Goal: Task Accomplishment & Management: Manage account settings

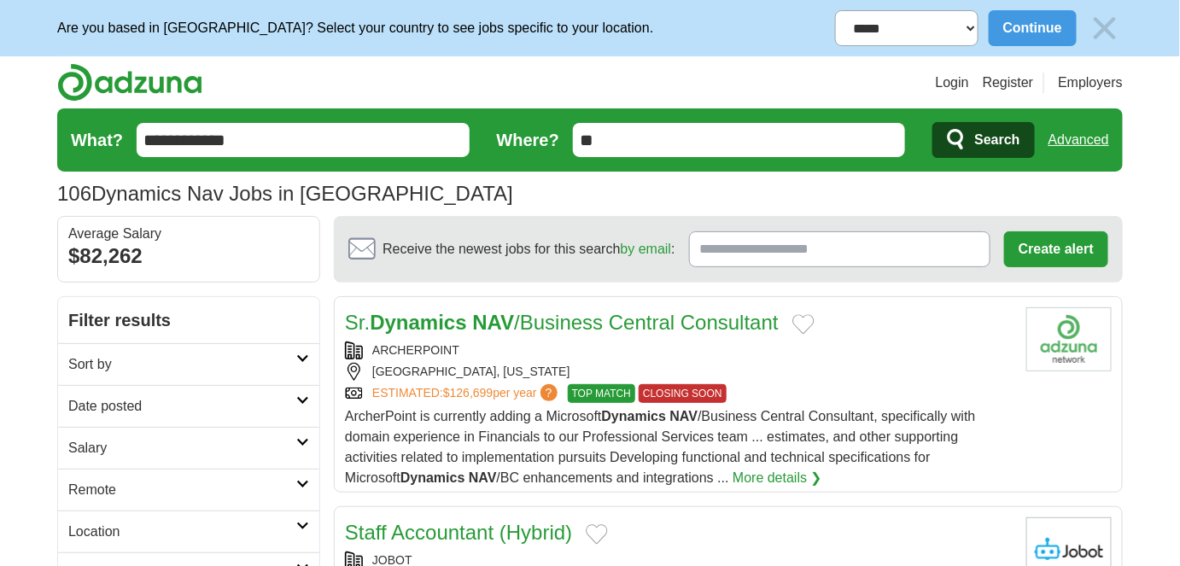
click at [1083, 30] on form "**********" at bounding box center [979, 28] width 288 height 36
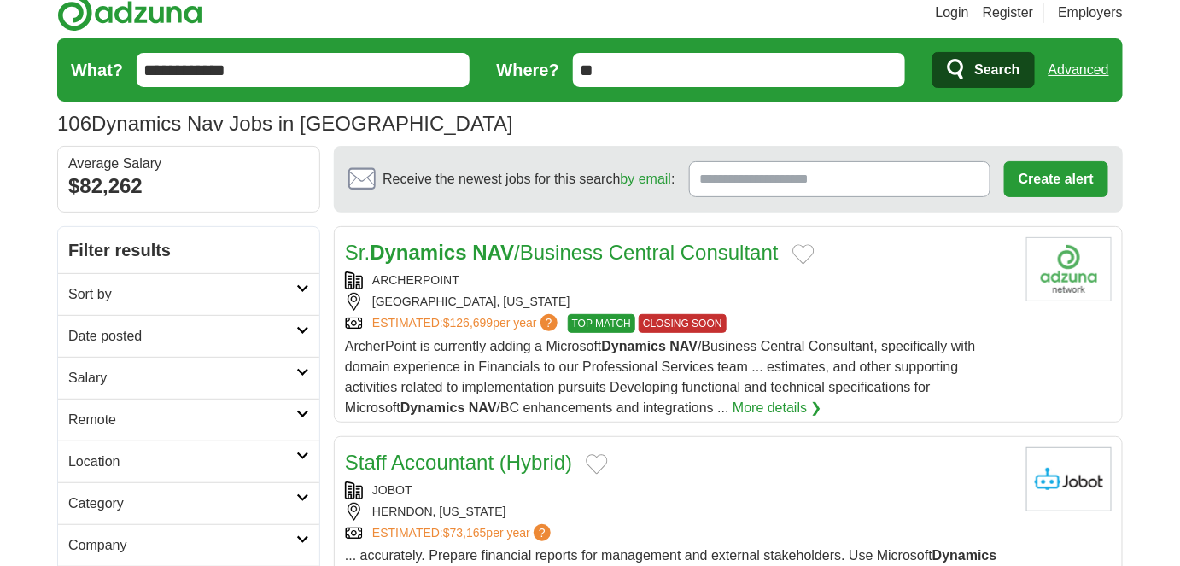
scroll to position [155, 0]
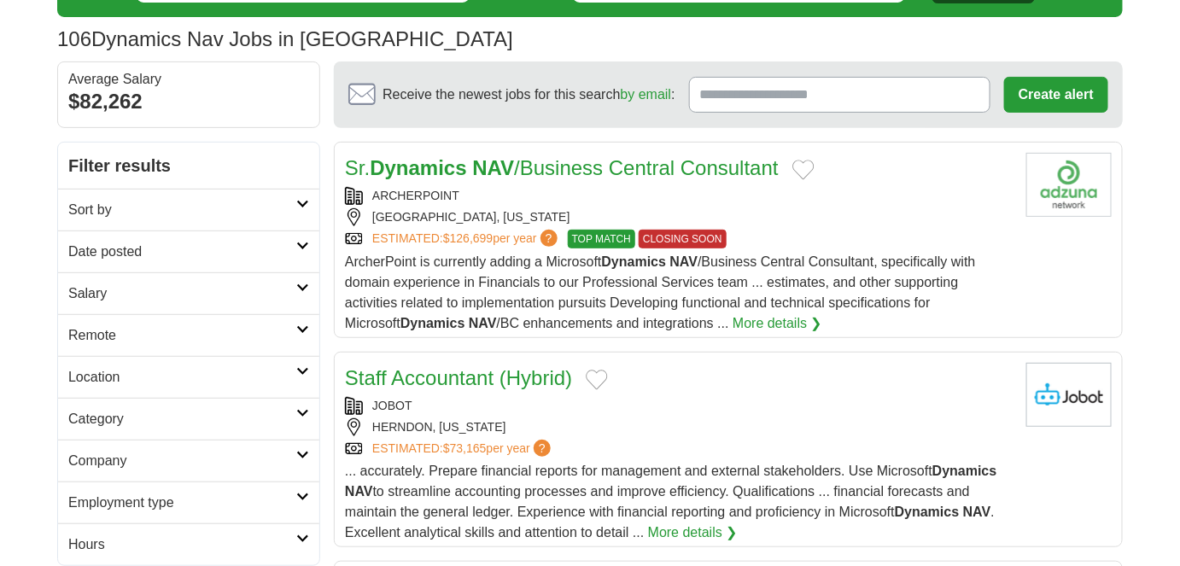
click at [141, 242] on h2 "Date posted" at bounding box center [182, 252] width 228 height 20
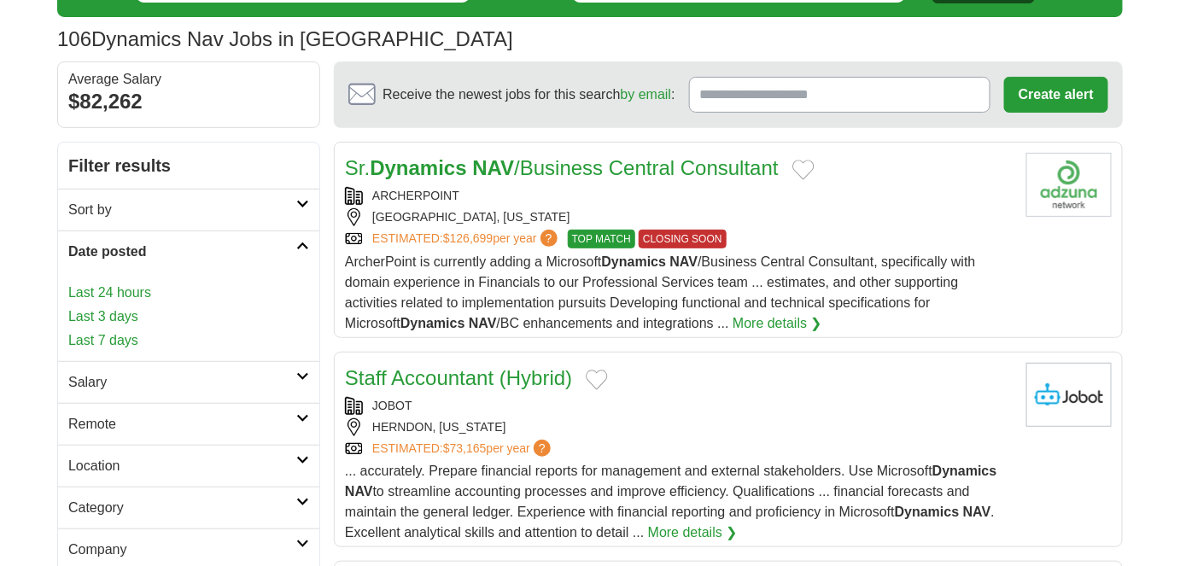
click at [114, 306] on link "Last 3 days" at bounding box center [188, 316] width 241 height 20
click at [118, 294] on link "Last 24 hours" at bounding box center [188, 293] width 241 height 20
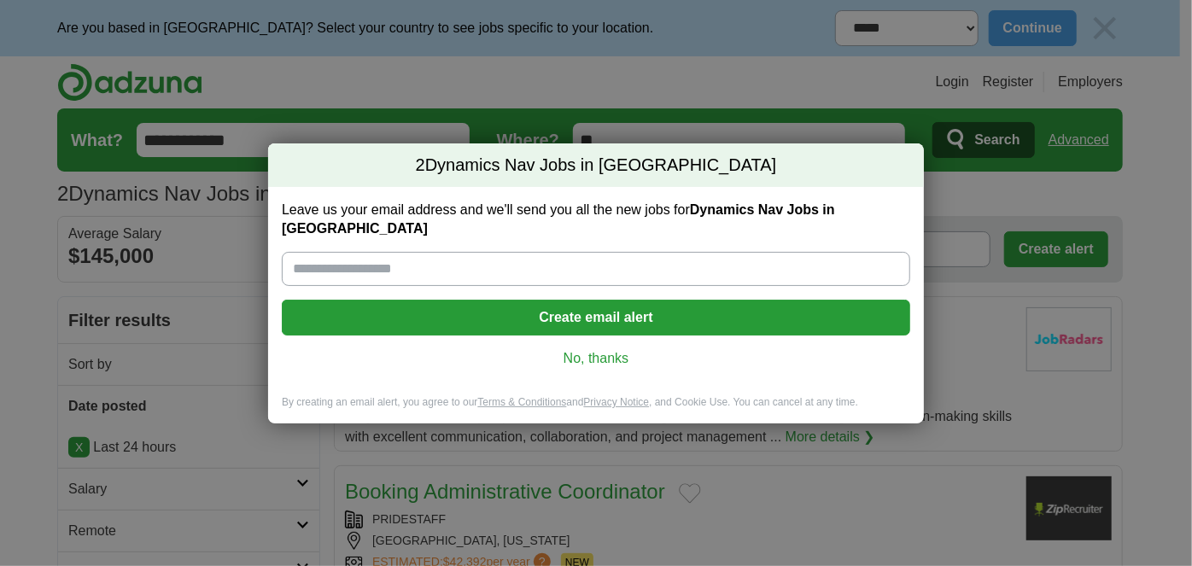
click at [596, 349] on link "No, thanks" at bounding box center [595, 358] width 601 height 19
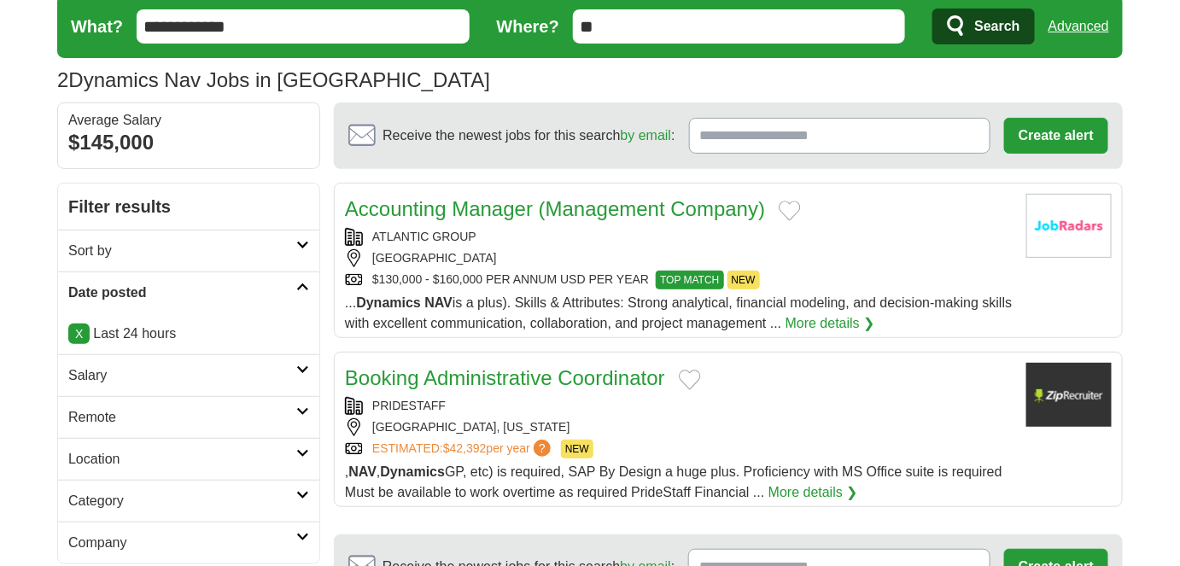
scroll to position [232, 0]
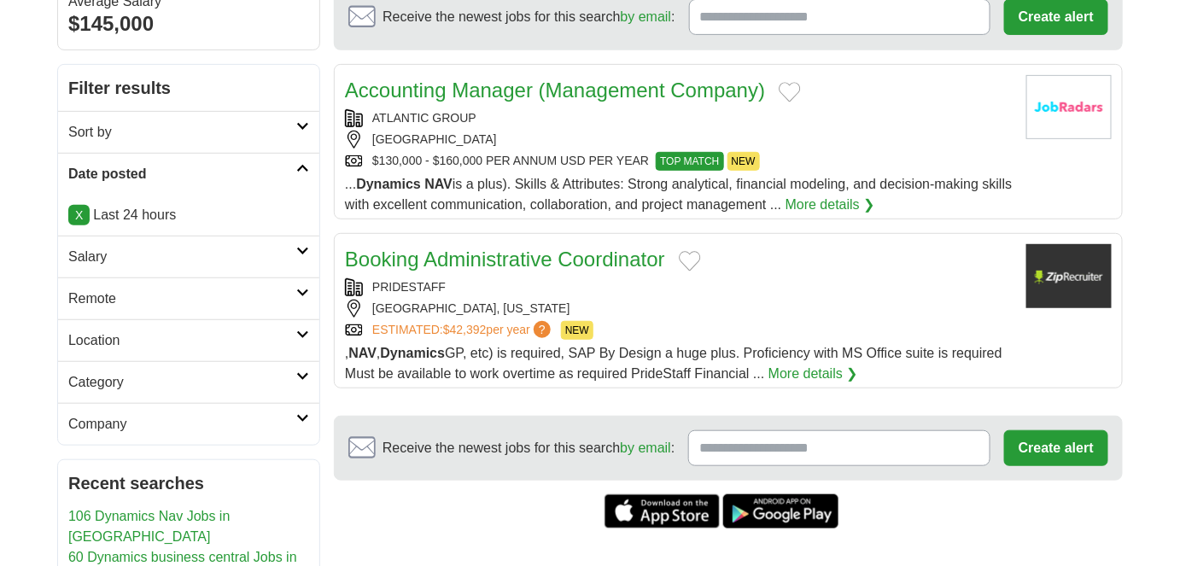
drag, startPoint x: 78, startPoint y: 217, endPoint x: 105, endPoint y: 211, distance: 28.0
click at [79, 215] on link "X" at bounding box center [78, 215] width 21 height 20
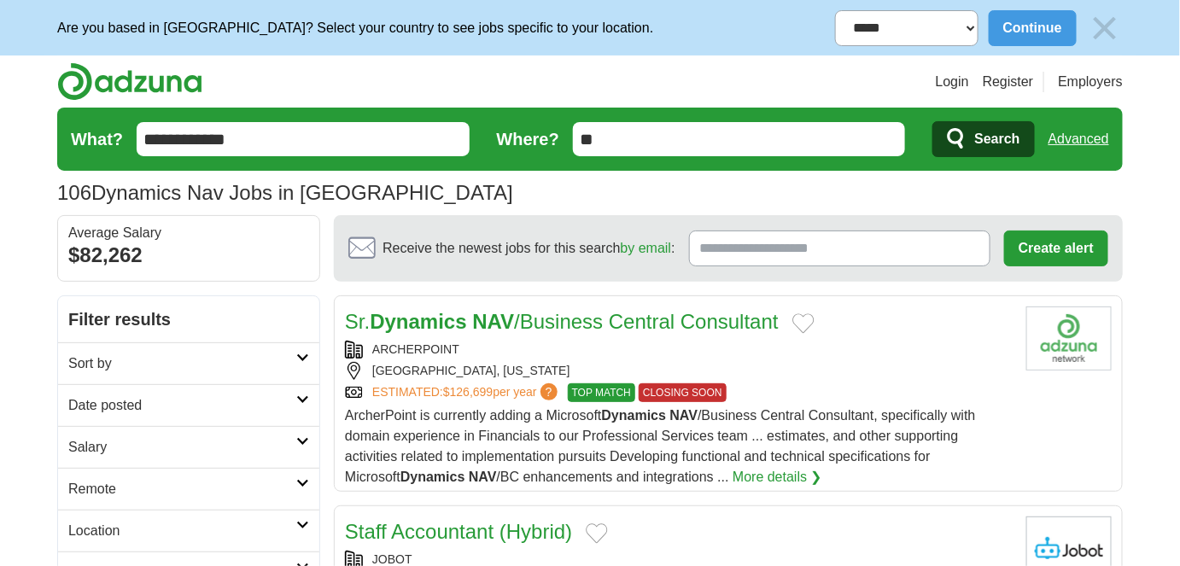
drag, startPoint x: 114, startPoint y: 381, endPoint x: 124, endPoint y: 394, distance: 15.9
click at [115, 381] on link "Sort by" at bounding box center [188, 363] width 261 height 42
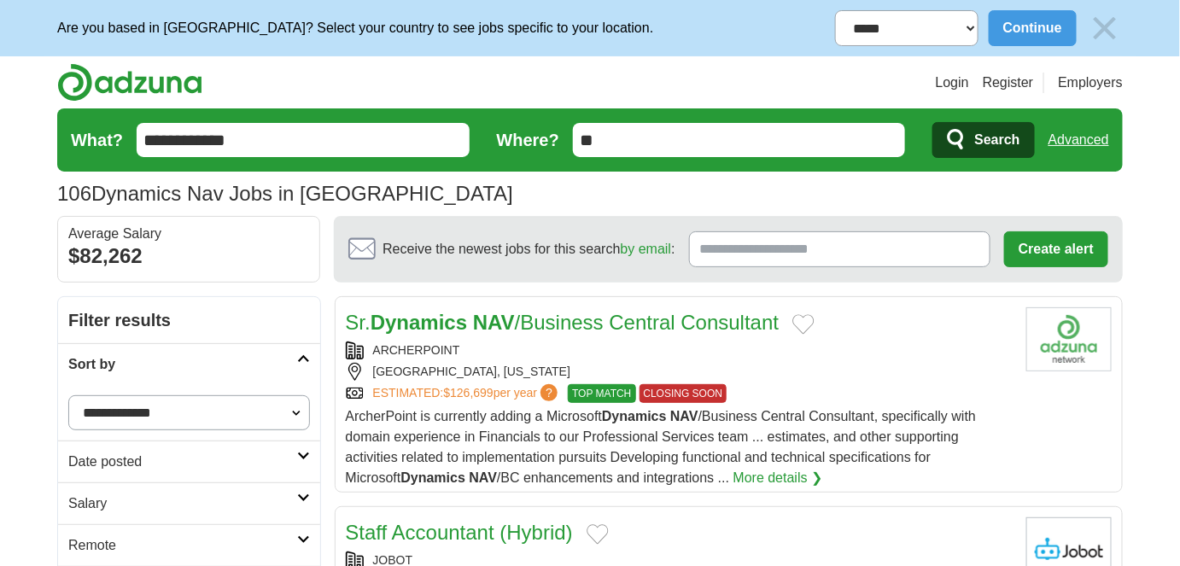
click at [124, 395] on select "**********" at bounding box center [189, 412] width 242 height 35
drag, startPoint x: 149, startPoint y: 326, endPoint x: 138, endPoint y: 333, distance: 12.3
click at [149, 326] on h2 "Filter results" at bounding box center [189, 320] width 262 height 46
click at [107, 463] on h2 "Date posted" at bounding box center [182, 462] width 229 height 20
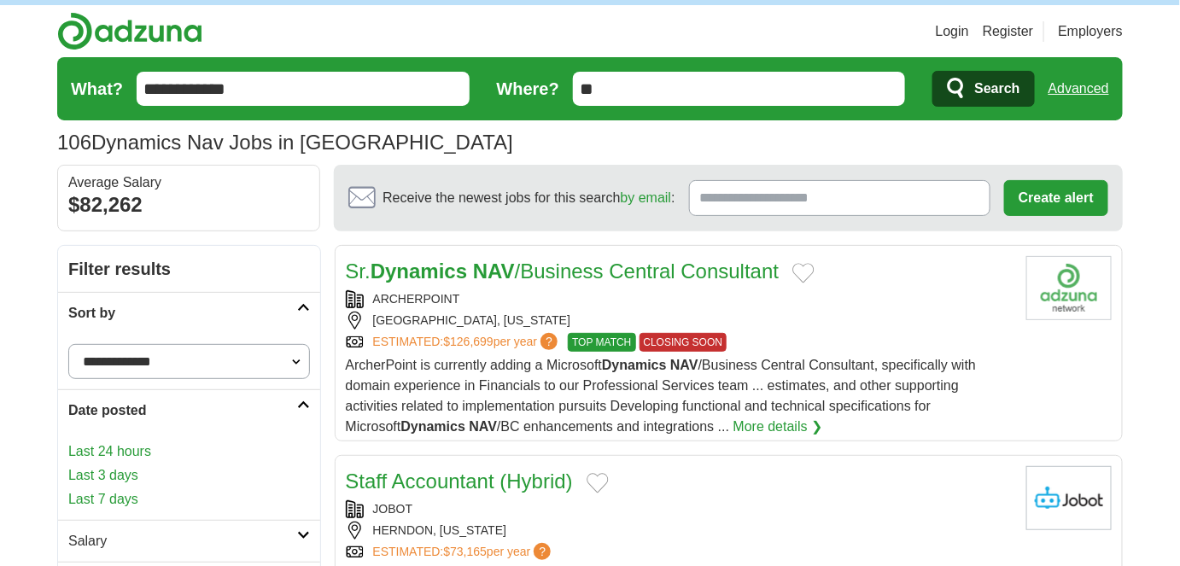
scroll to position [77, 0]
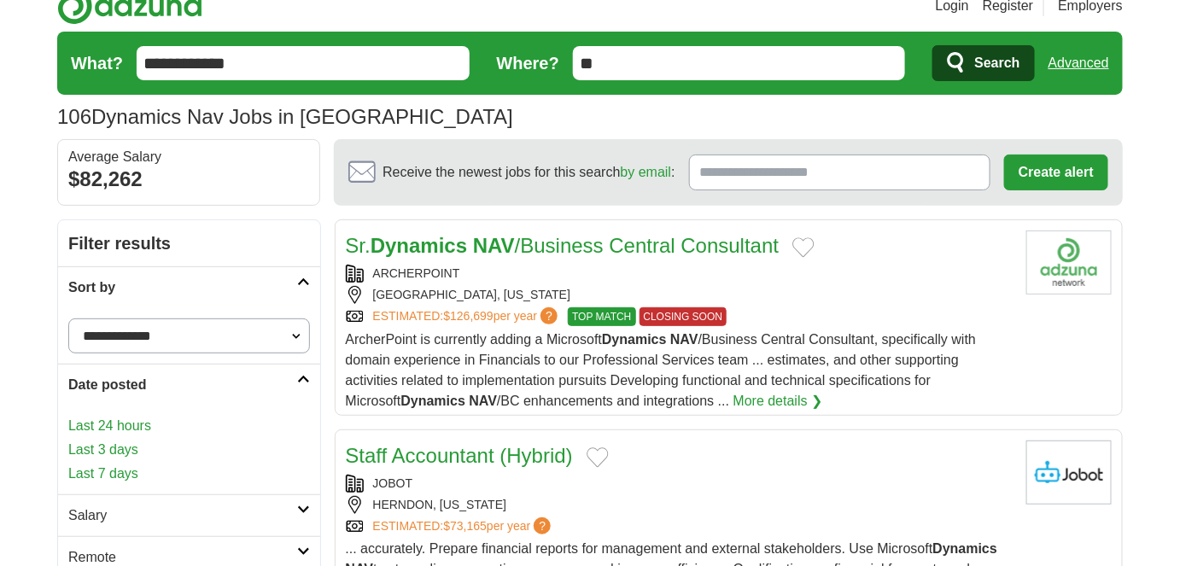
click at [133, 474] on link "Last 7 days" at bounding box center [189, 474] width 242 height 20
click at [126, 469] on link "Last 7 days" at bounding box center [189, 474] width 242 height 20
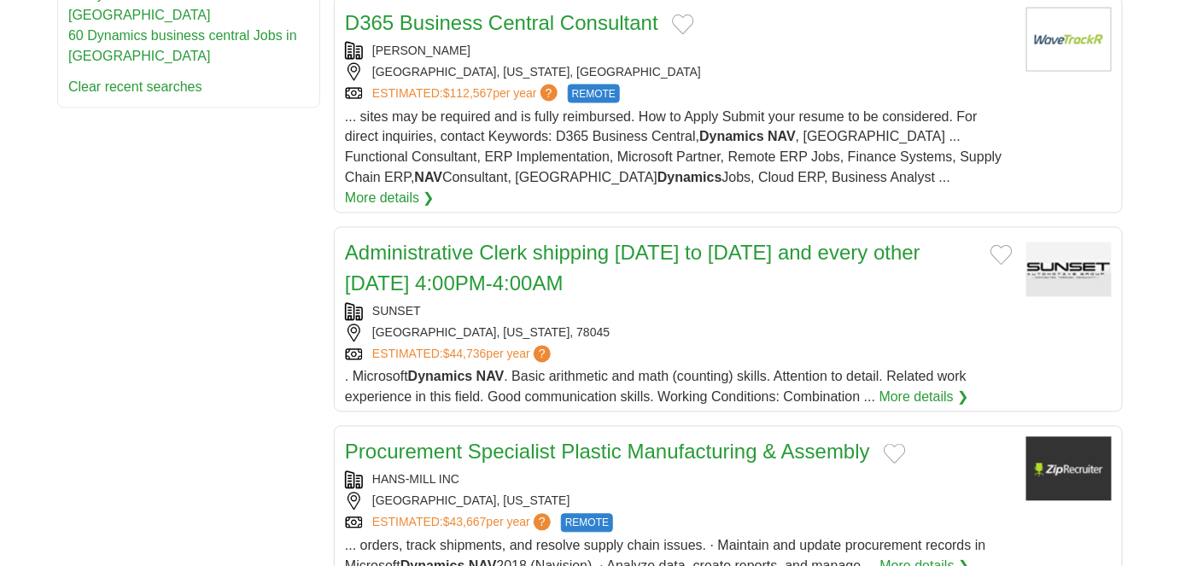
scroll to position [1094, 0]
